Goal: Task Accomplishment & Management: Manage account settings

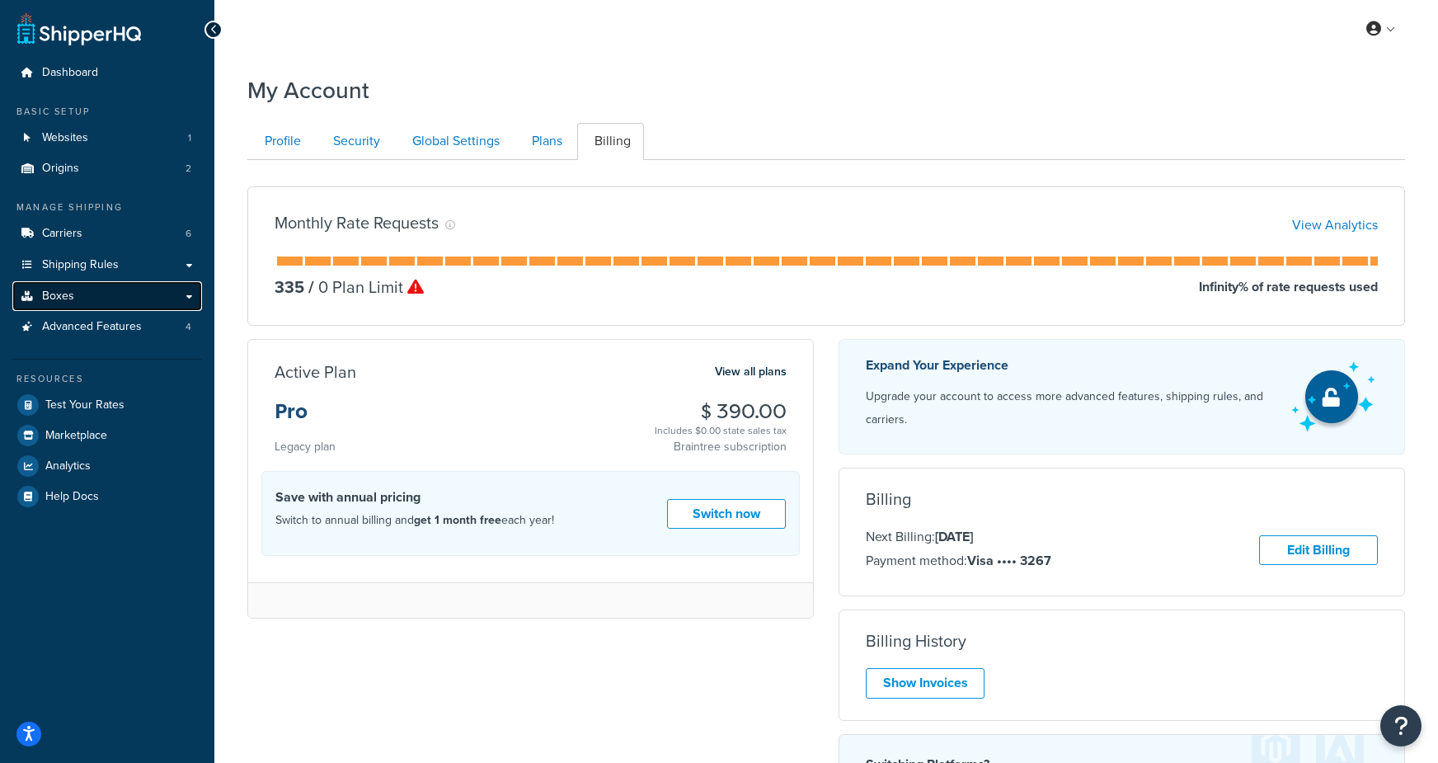
click at [96, 287] on link "Boxes" at bounding box center [107, 296] width 190 height 31
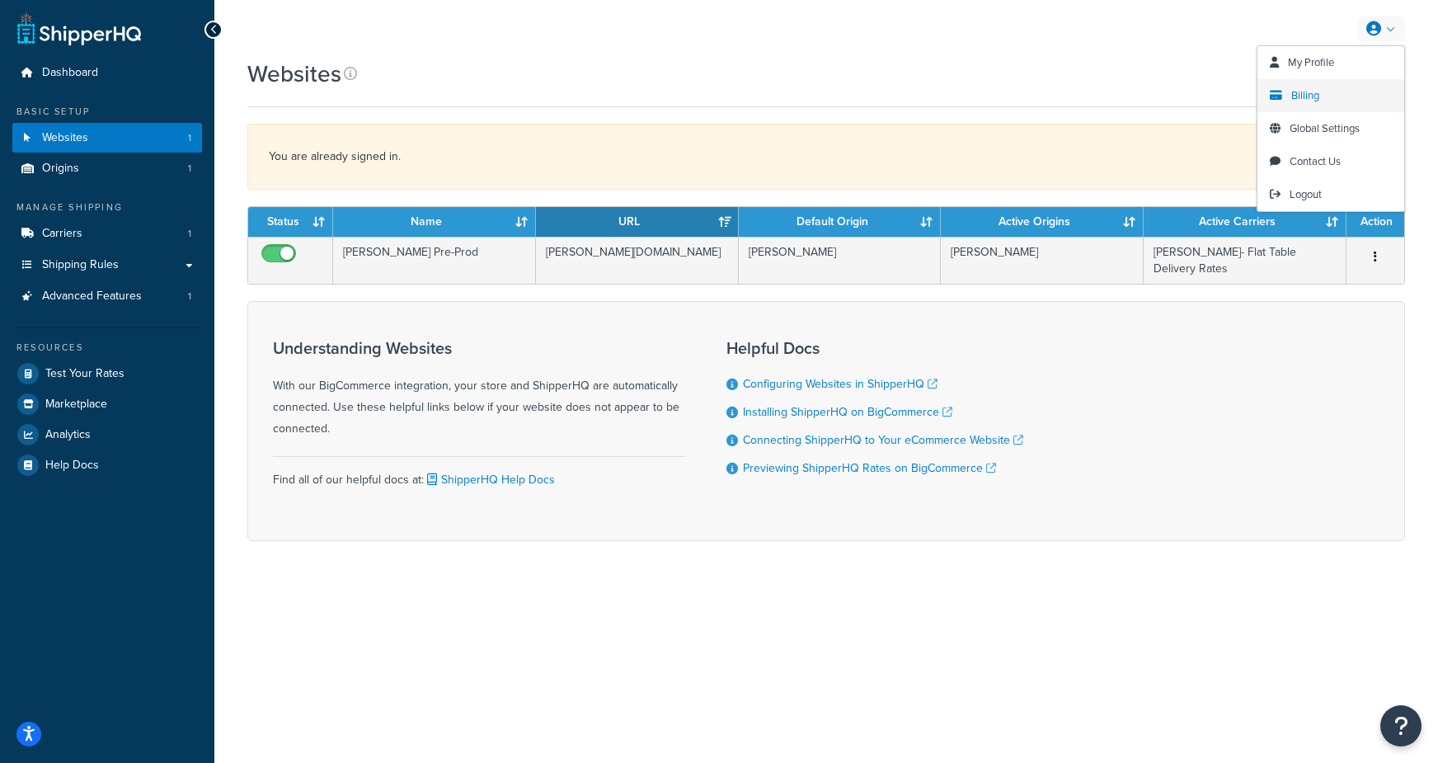
click at [1300, 93] on span "Billing" at bounding box center [1305, 95] width 28 height 16
